Goal: Task Accomplishment & Management: Manage account settings

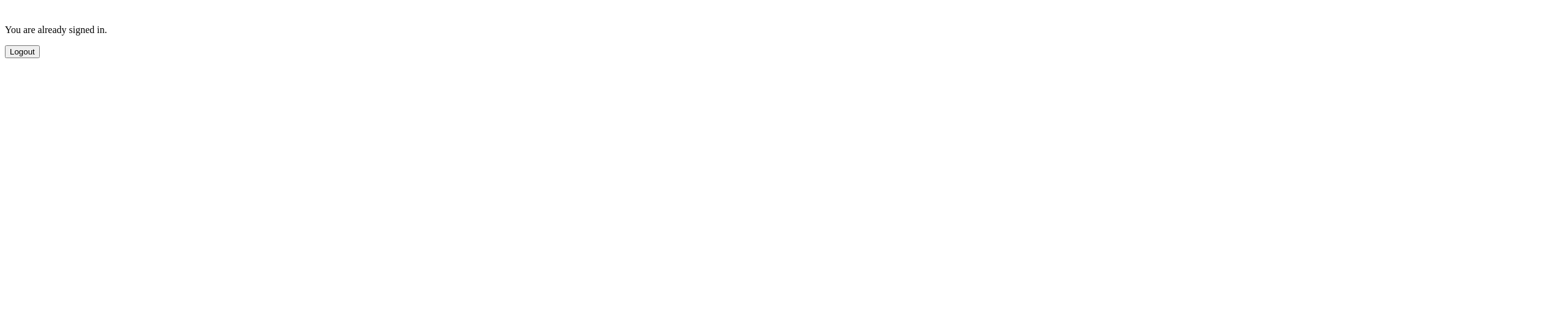
click at [40, 57] on button "Logout" at bounding box center [23, 51] width 35 height 13
click at [47, 93] on button "Sign Out" at bounding box center [26, 86] width 41 height 13
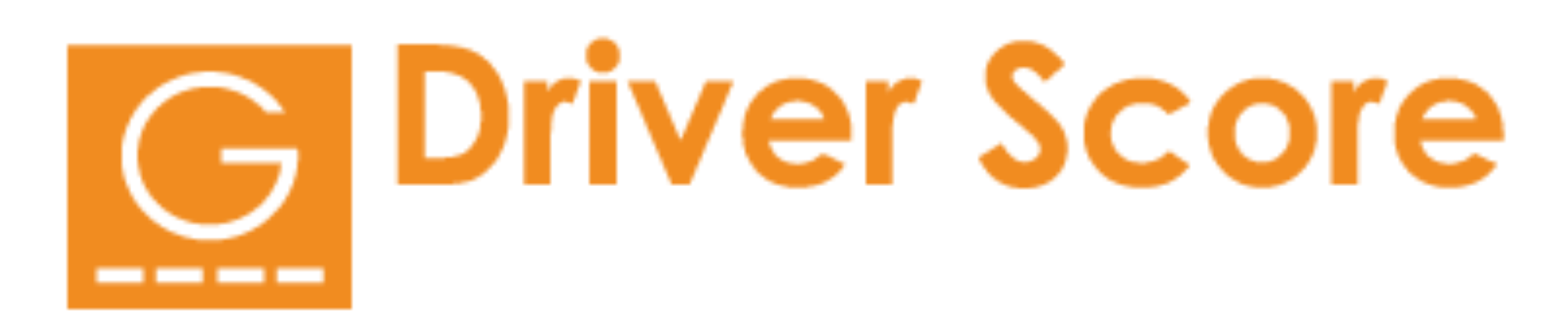
type input "*******"
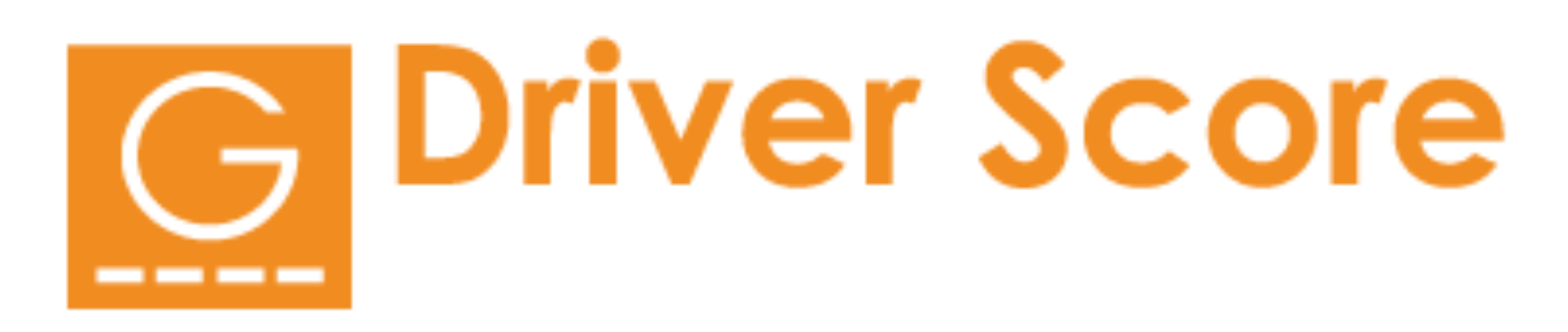
type input "**********"
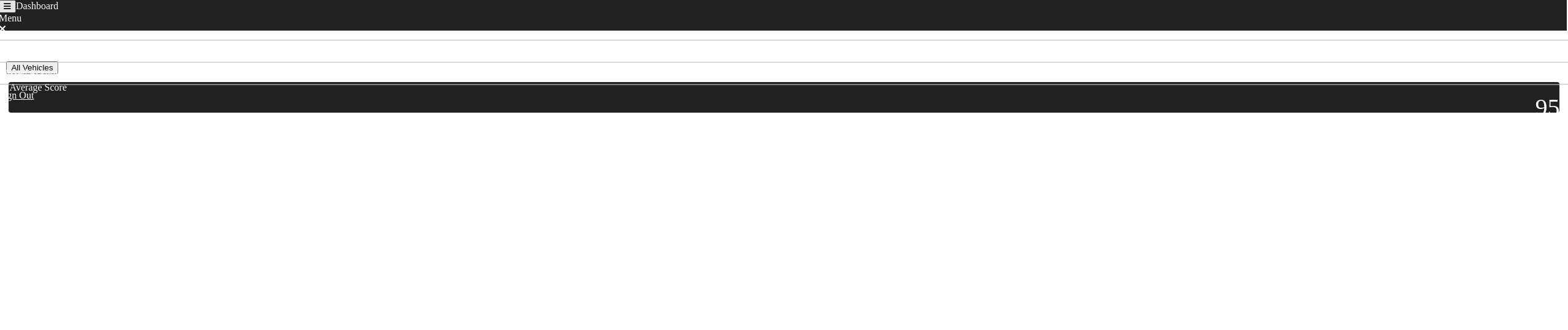
click at [58, 74] on button "All Vehicles" at bounding box center [32, 67] width 51 height 13
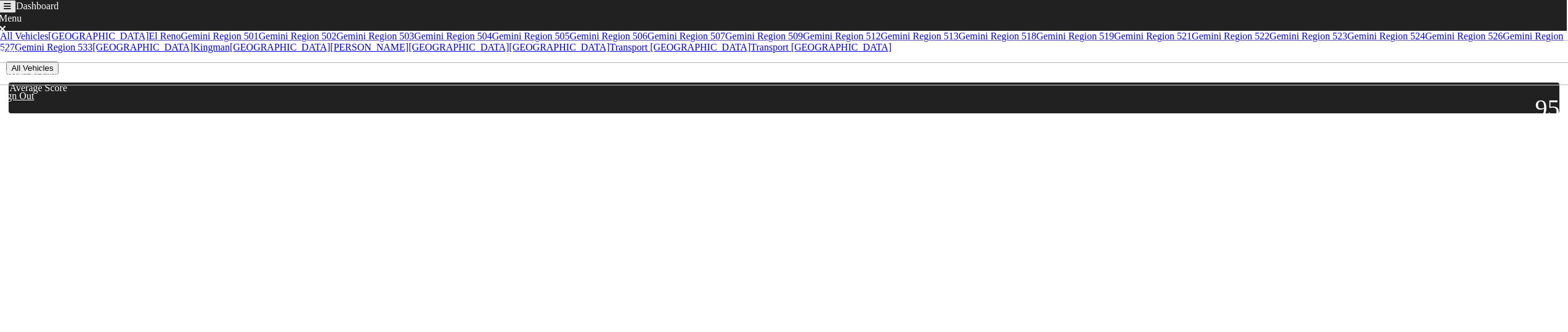
click at [648, 42] on link "Gemini Region 507" at bounding box center [686, 36] width 78 height 11
click at [39, 170] on div at bounding box center [23, 172] width 31 height 31
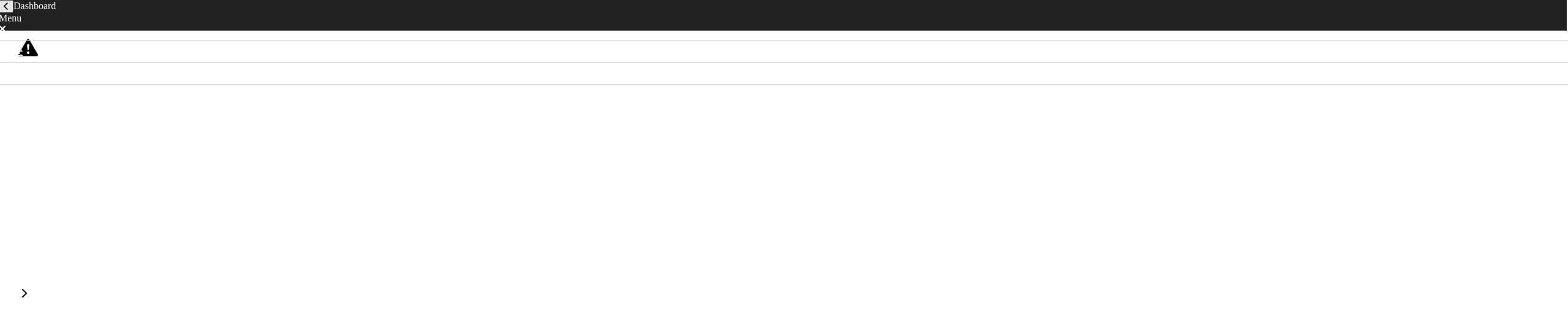
click at [97, 223] on div "Details" at bounding box center [784, 236] width 1551 height 28
click at [18, 120] on icon at bounding box center [21, 118] width 6 height 10
click at [14, 13] on button "back navigation" at bounding box center [6, 6] width 15 height 13
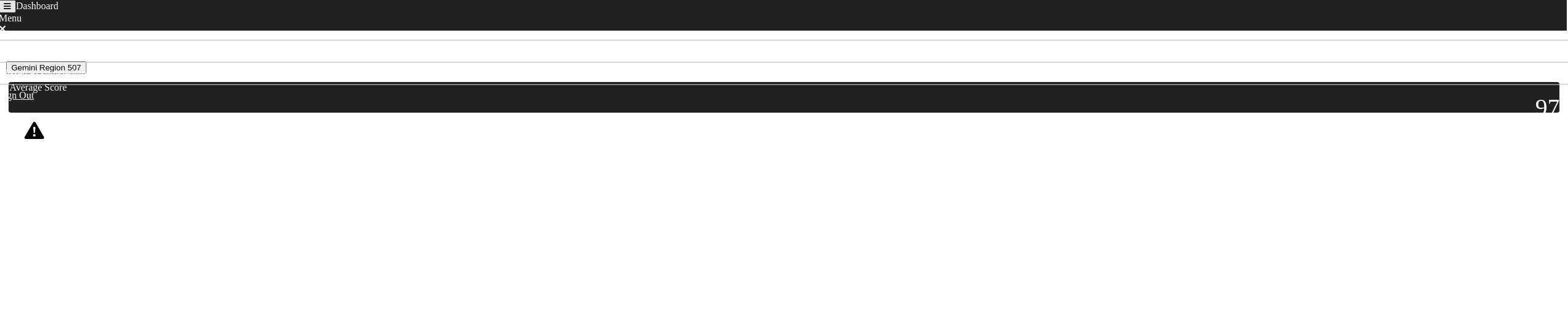
click at [11, 11] on icon "Toggle navigation" at bounding box center [8, 6] width 8 height 8
click at [65, 245] on link "Missed Acknowledgments" at bounding box center [57, 250] width 104 height 11
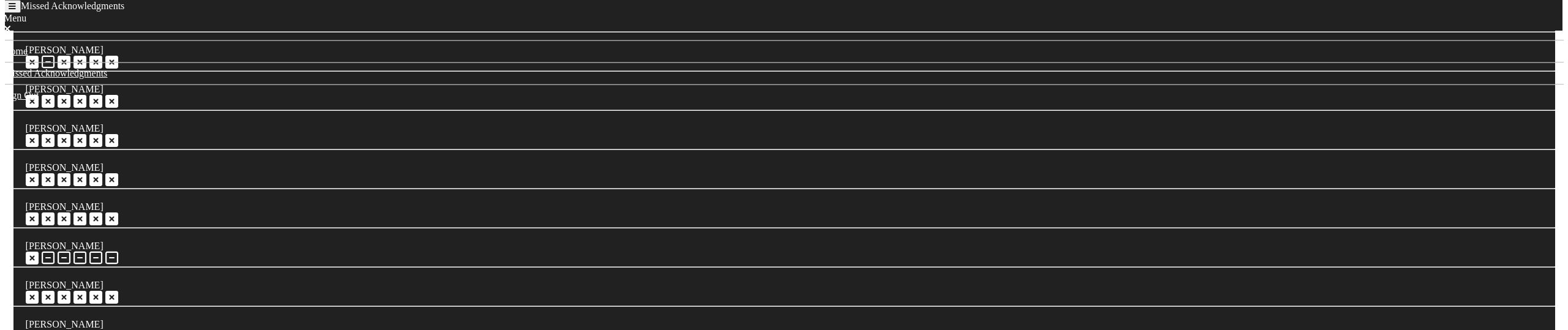
scroll to position [428, 0]
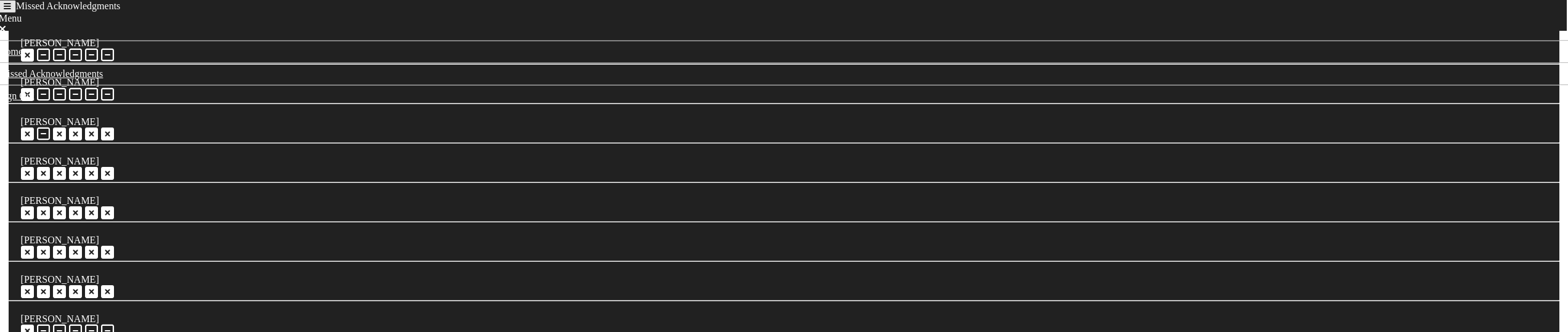
click at [11, 11] on icon "Toggle navigation" at bounding box center [8, 6] width 8 height 8
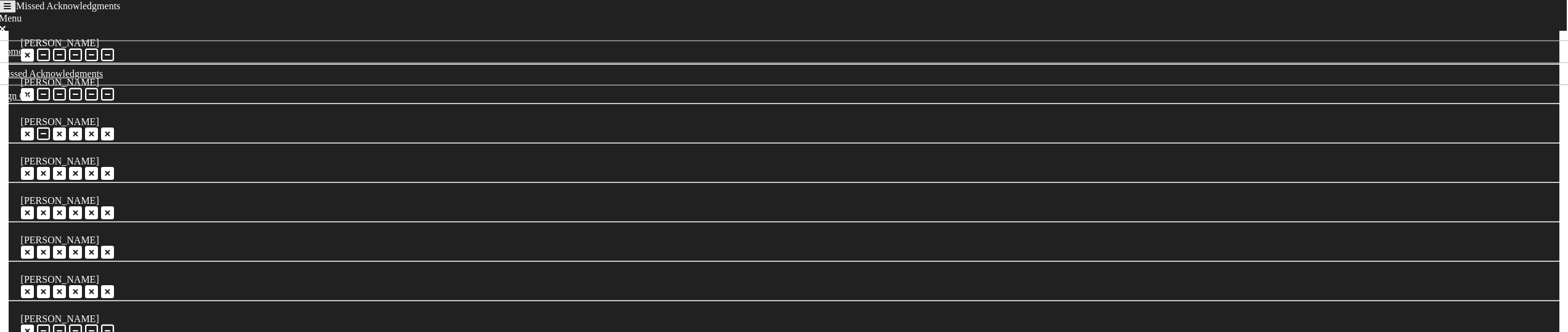
click at [16, 13] on button "Toggle navigation" at bounding box center [7, 6] width 17 height 13
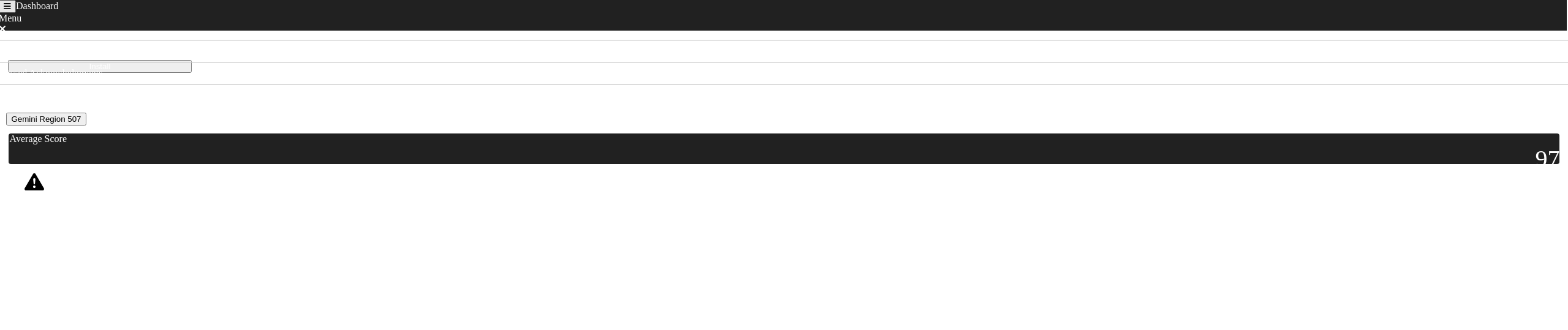
click at [86, 126] on button "Gemini Region 507" at bounding box center [46, 119] width 80 height 13
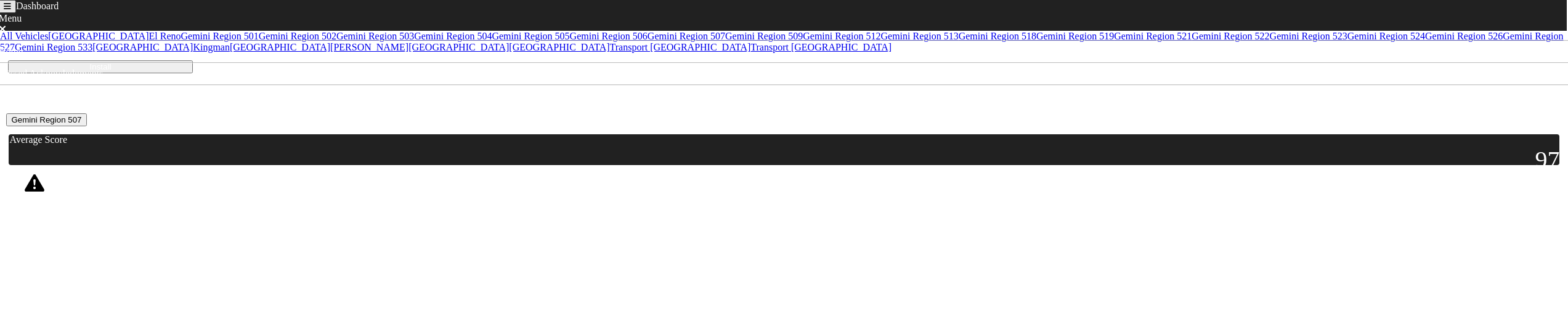
scroll to position [308, 0]
click at [73, 52] on link "Gemini Region 527" at bounding box center [781, 42] width 1563 height 21
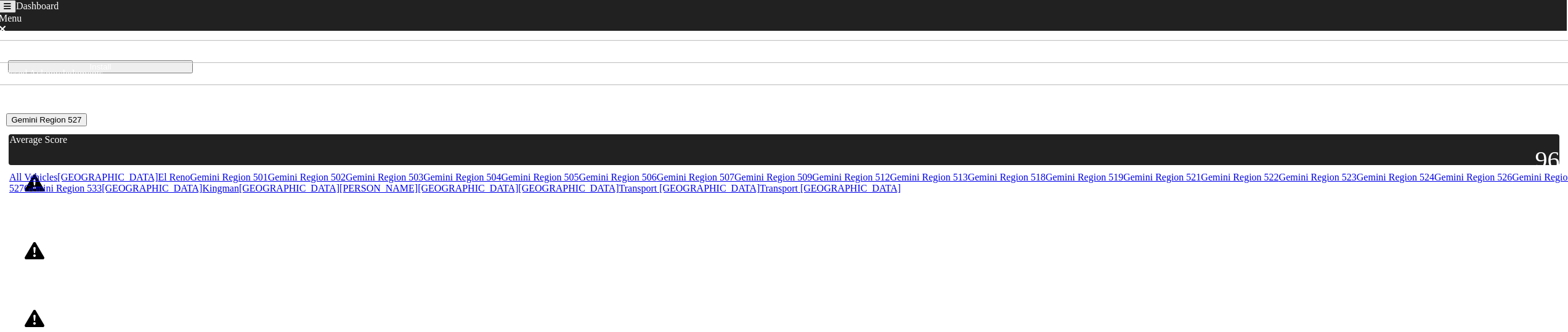
click at [39, 296] on div at bounding box center [23, 292] width 31 height 31
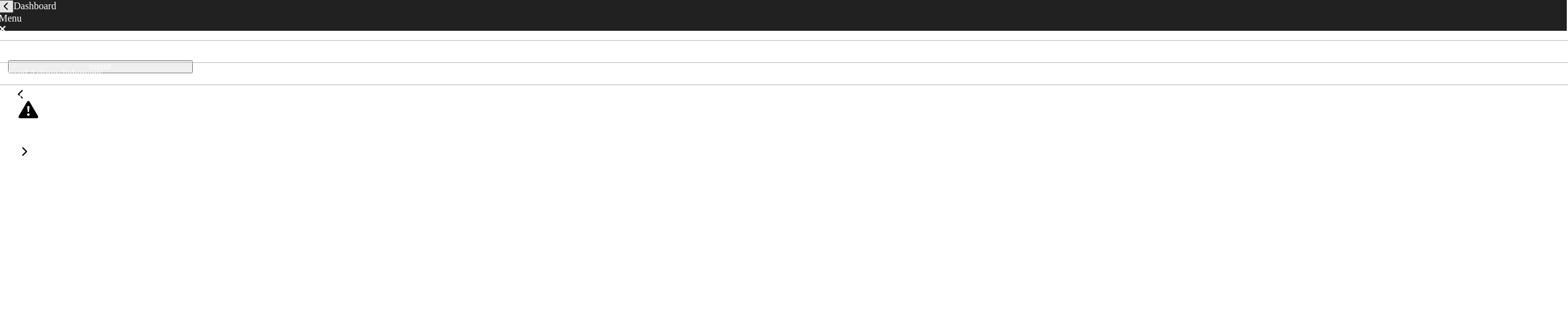
click at [14, 13] on button "back navigation" at bounding box center [6, 6] width 15 height 13
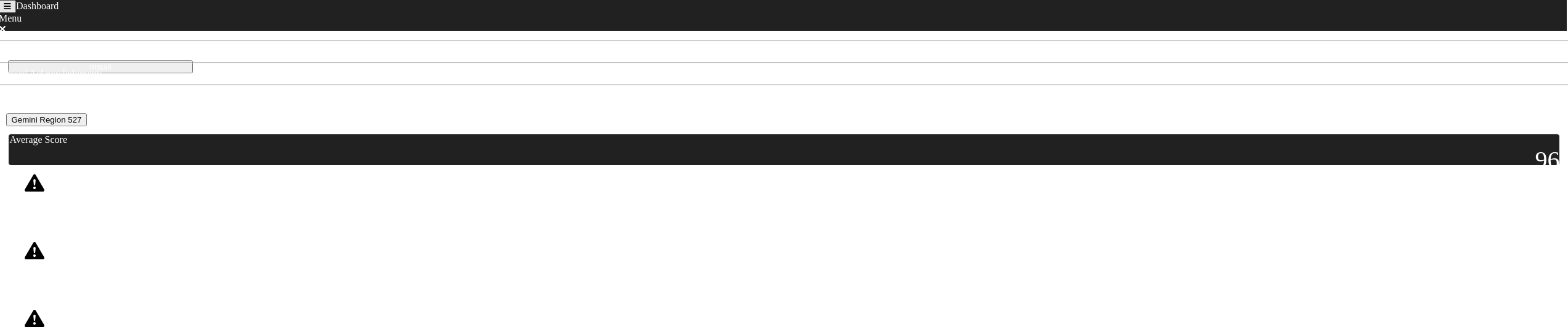
click at [86, 126] on button "Gemini Region 527" at bounding box center [46, 119] width 80 height 13
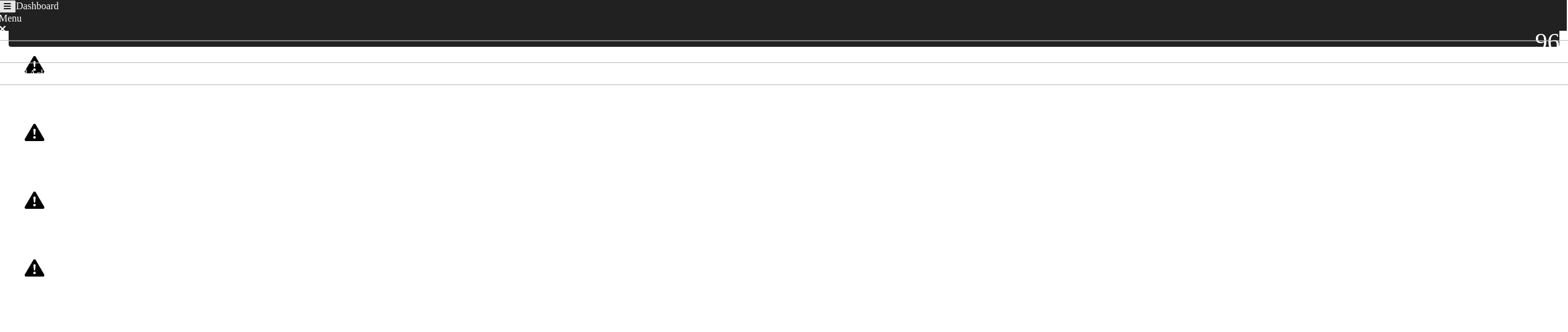
scroll to position [123, 0]
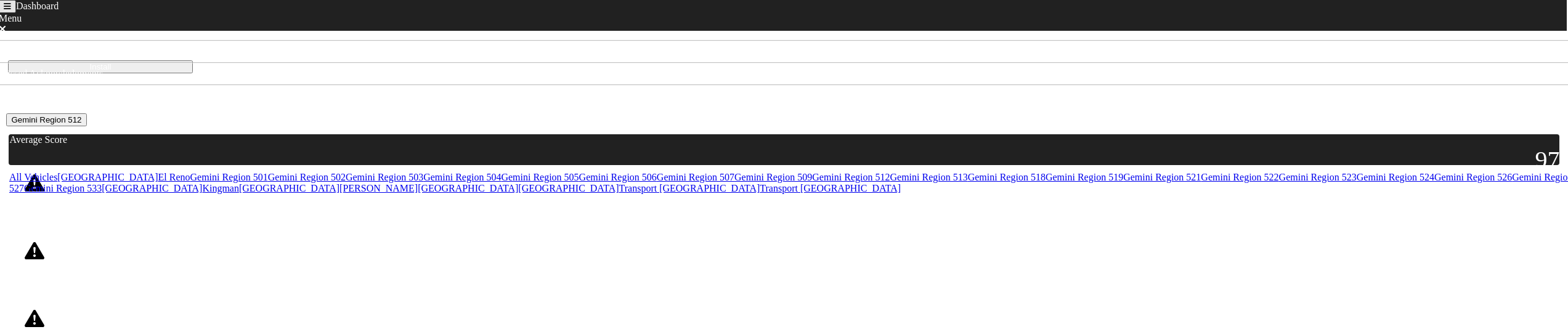
scroll to position [48, 0]
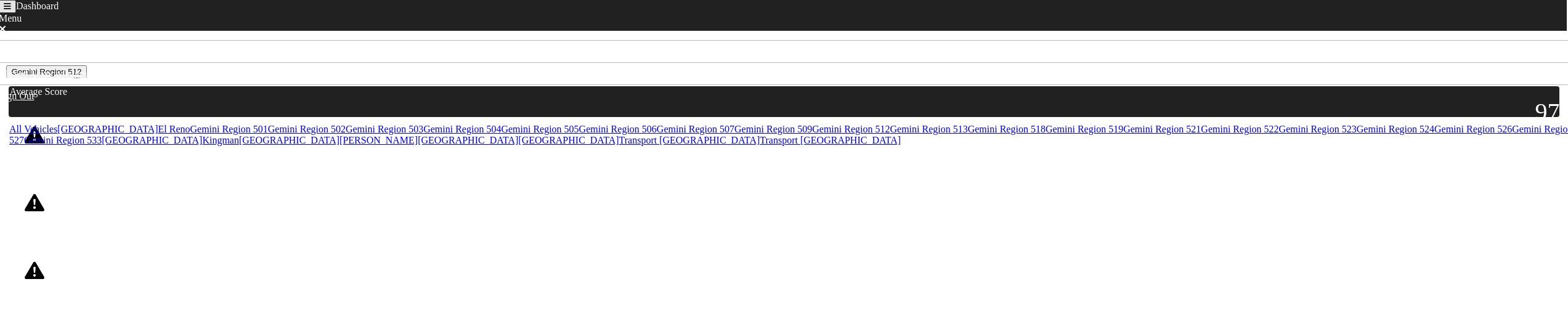
click at [27, 307] on icon at bounding box center [24, 312] width 6 height 10
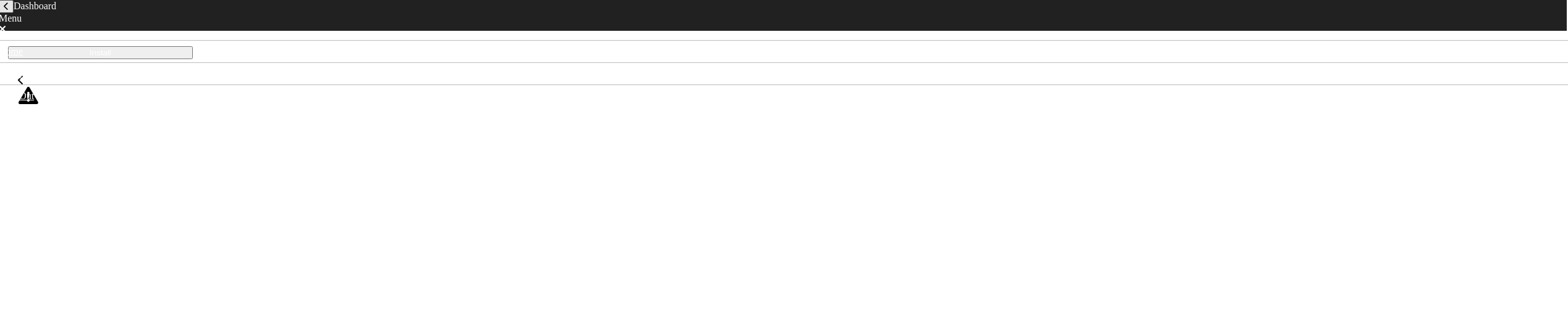
scroll to position [39, 0]
click at [27, 61] on div at bounding box center [20, 55] width 25 height 10
click at [14, 13] on button "back navigation" at bounding box center [6, 6] width 15 height 13
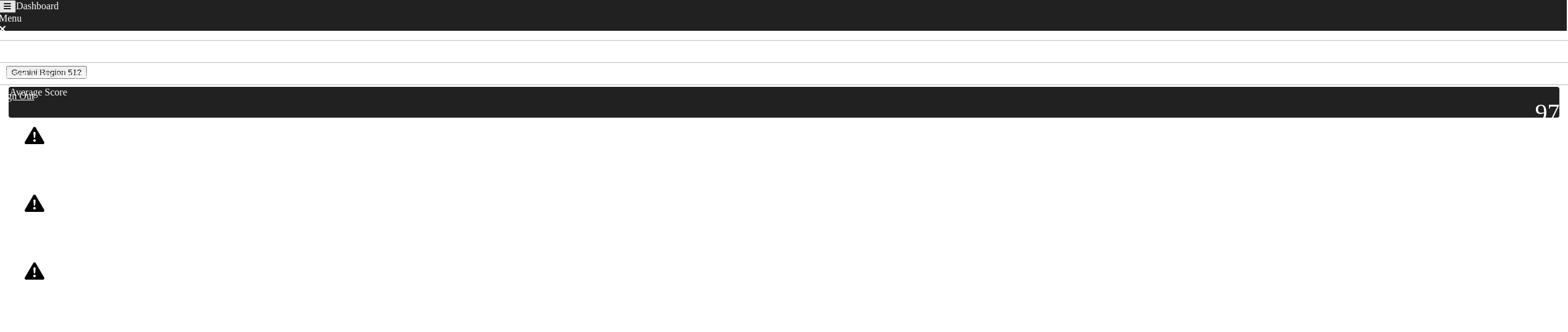
scroll to position [48, 0]
